Goal: Find specific page/section: Find specific page/section

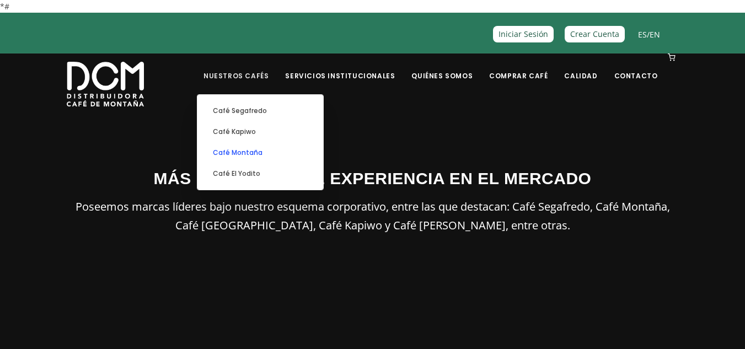
click at [263, 153] on link "Café Montaña" at bounding box center [260, 152] width 115 height 21
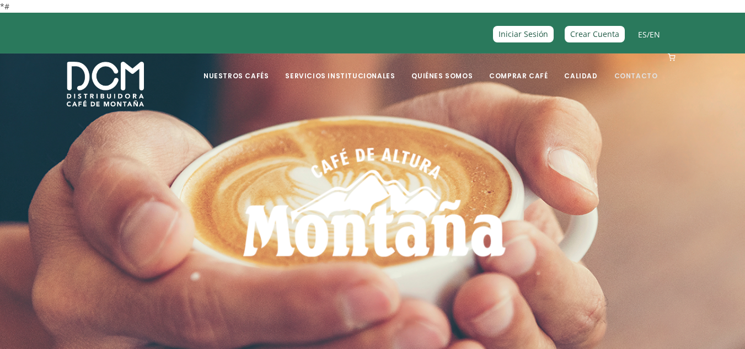
click at [637, 78] on link "Contacto" at bounding box center [636, 68] width 57 height 26
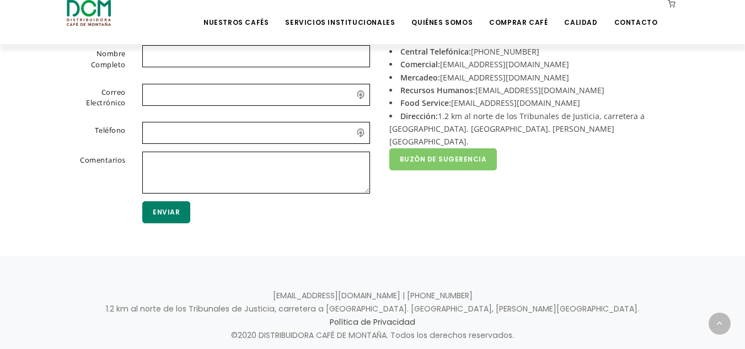
scroll to position [310, 0]
